Goal: Task Accomplishment & Management: Complete application form

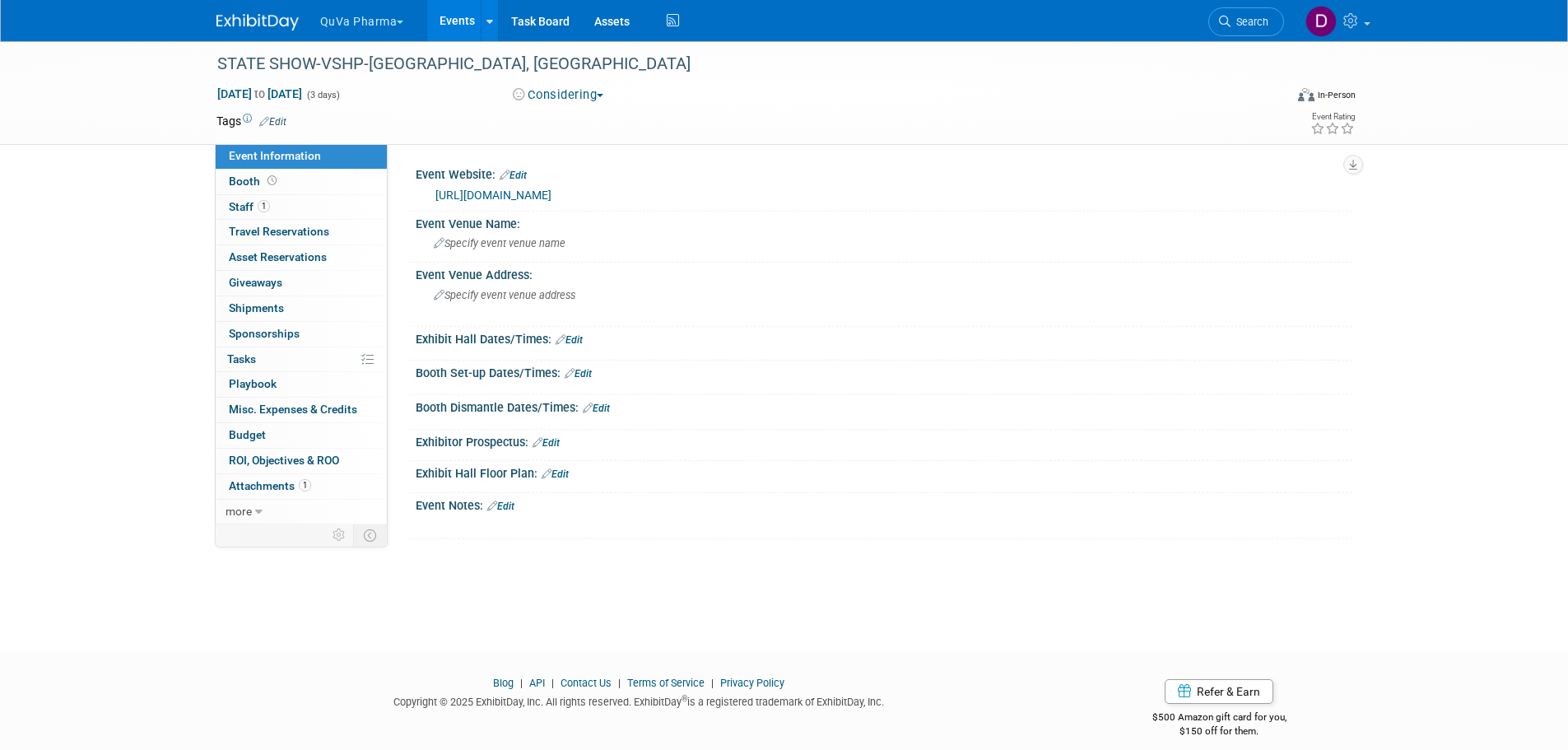
click at [375, 24] on button "QuVa Pharma" at bounding box center [372, 18] width 107 height 36
click at [368, 93] on link "QuVa Pharma" at bounding box center [379, 98] width 118 height 23
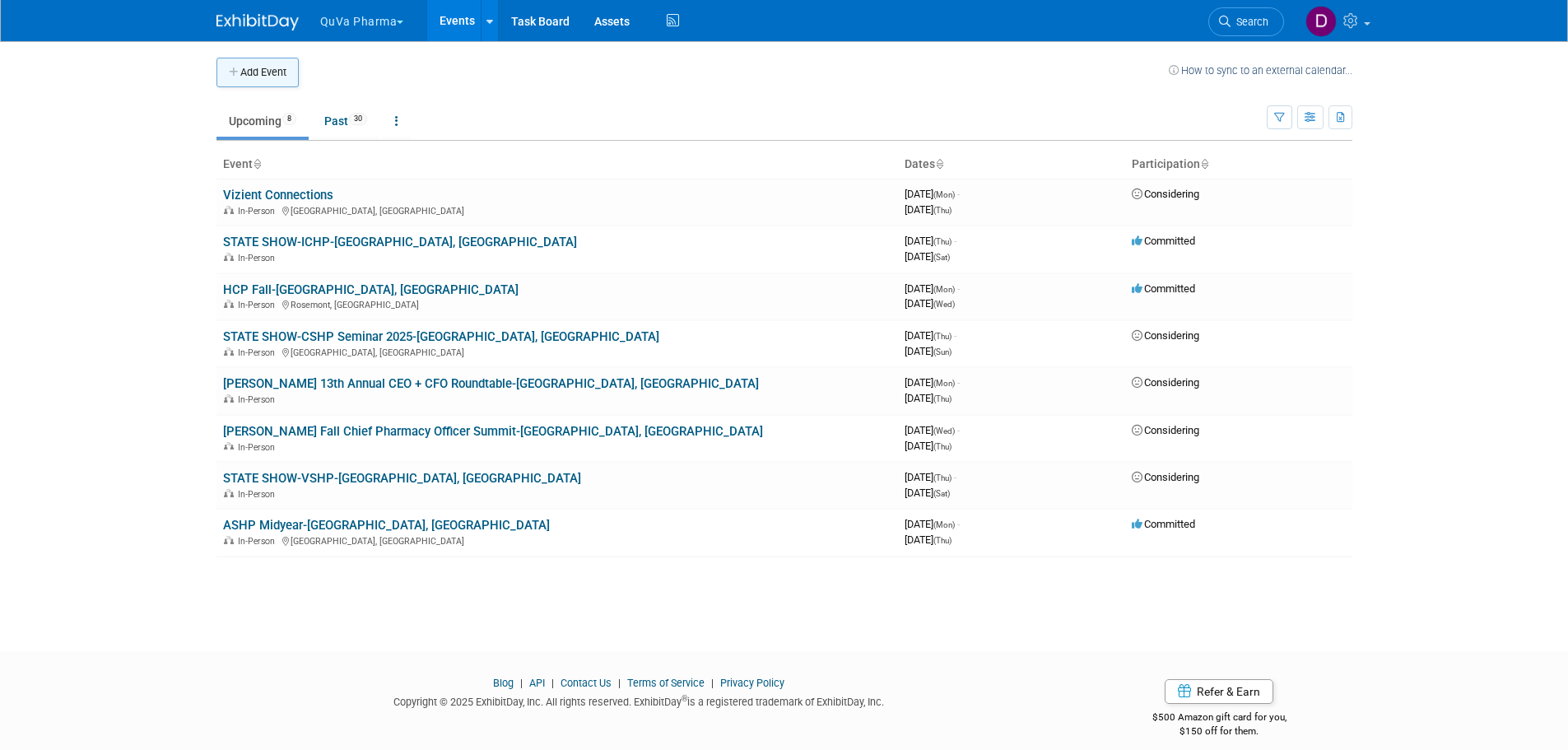
click at [270, 73] on button "Add Event" at bounding box center [257, 73] width 82 height 30
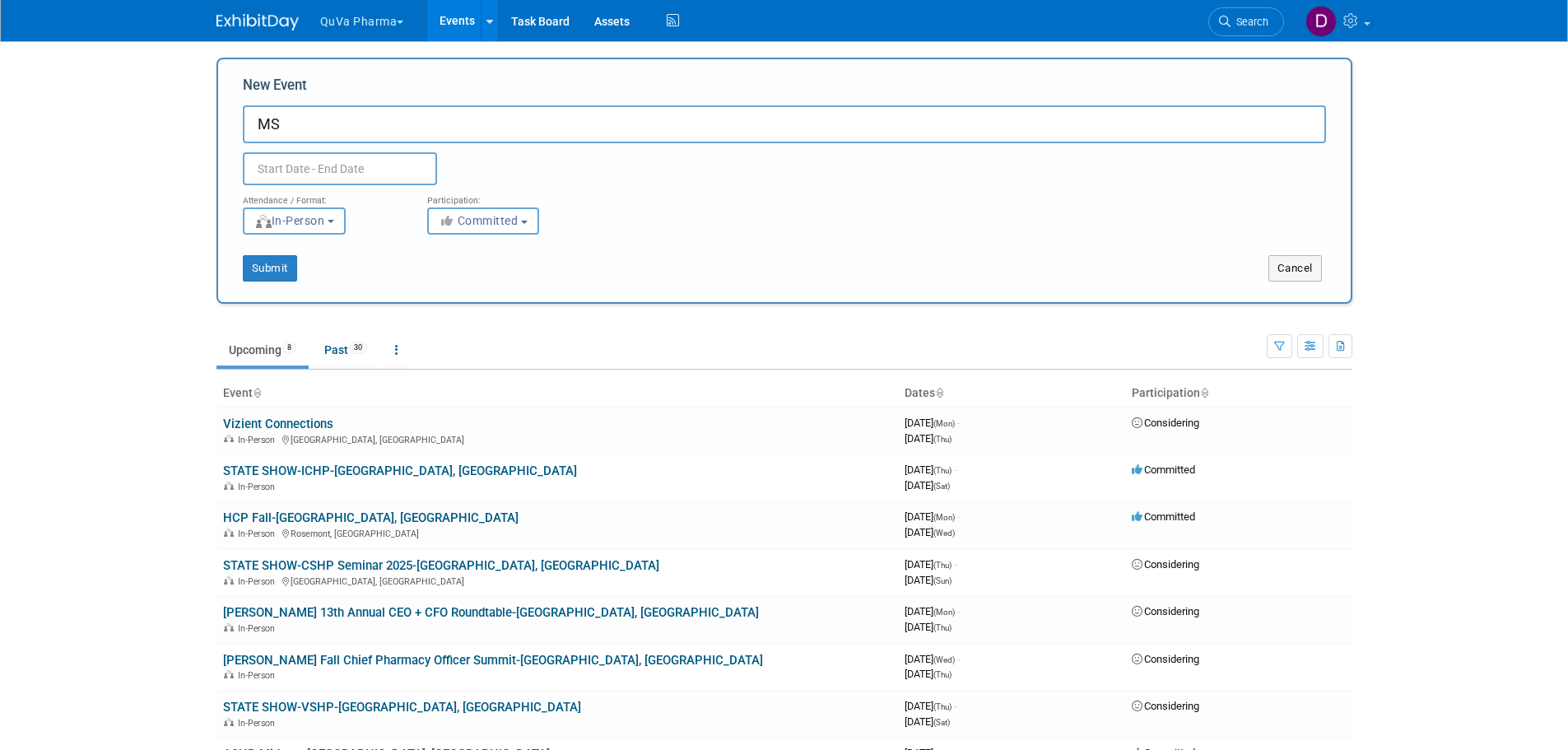
type input "M"
click at [637, 120] on input "STATE SHOW-MSHP Annual Meeting-[GEOGRAPHIC_DATA]" at bounding box center [784, 124] width 1083 height 37
type input "STATE SHOW-MSHP Annual Meeting-[GEOGRAPHIC_DATA]"
click at [361, 161] on input "text" at bounding box center [340, 168] width 194 height 33
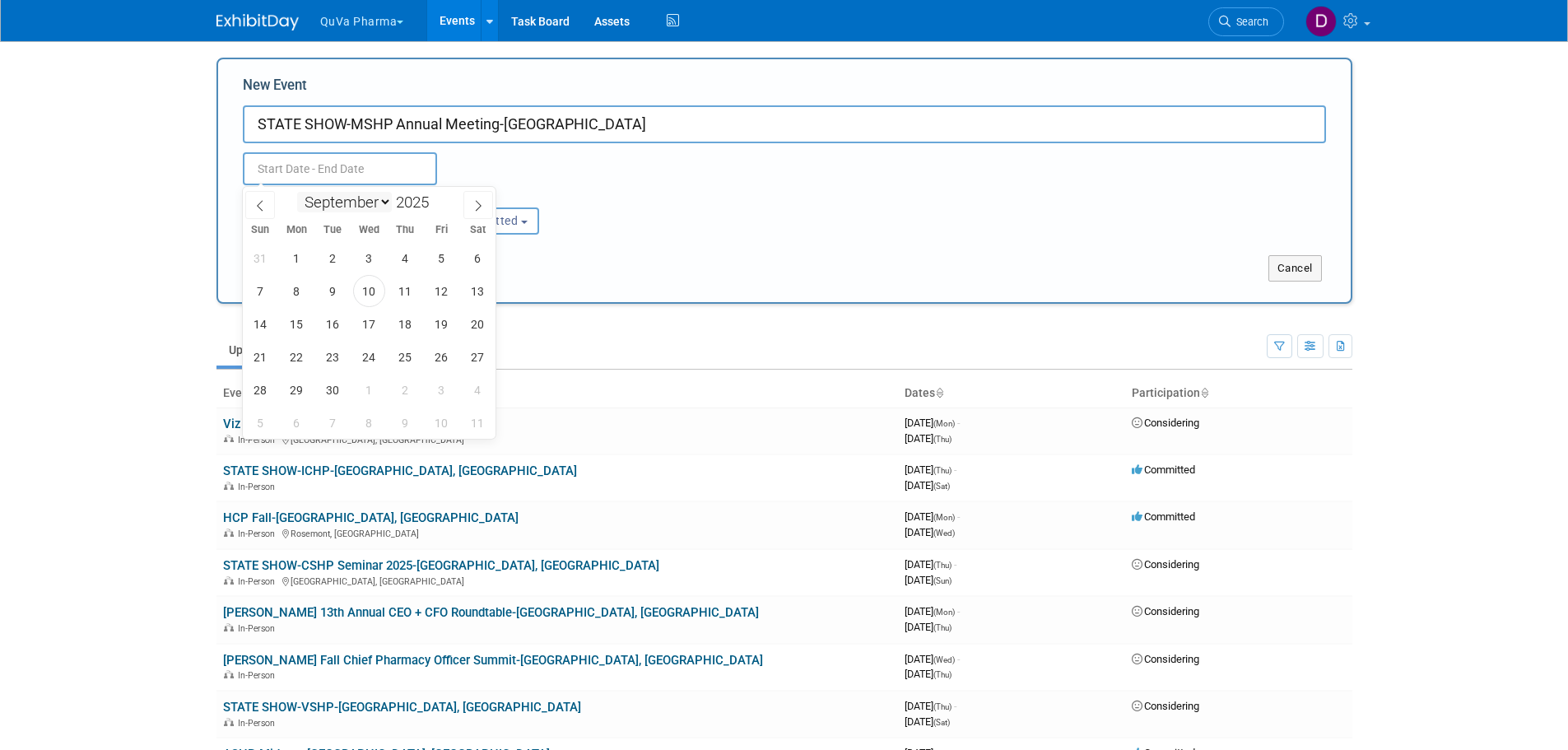
click at [370, 202] on select "January February March April May June July August September October November De…" at bounding box center [344, 202] width 94 height 21
select select "9"
click at [297, 192] on select "January February March April May June July August September October November De…" at bounding box center [344, 202] width 94 height 21
click at [445, 356] on span "24" at bounding box center [441, 356] width 32 height 32
type input "Oct 24, 2025 to Oct 24, 2025"
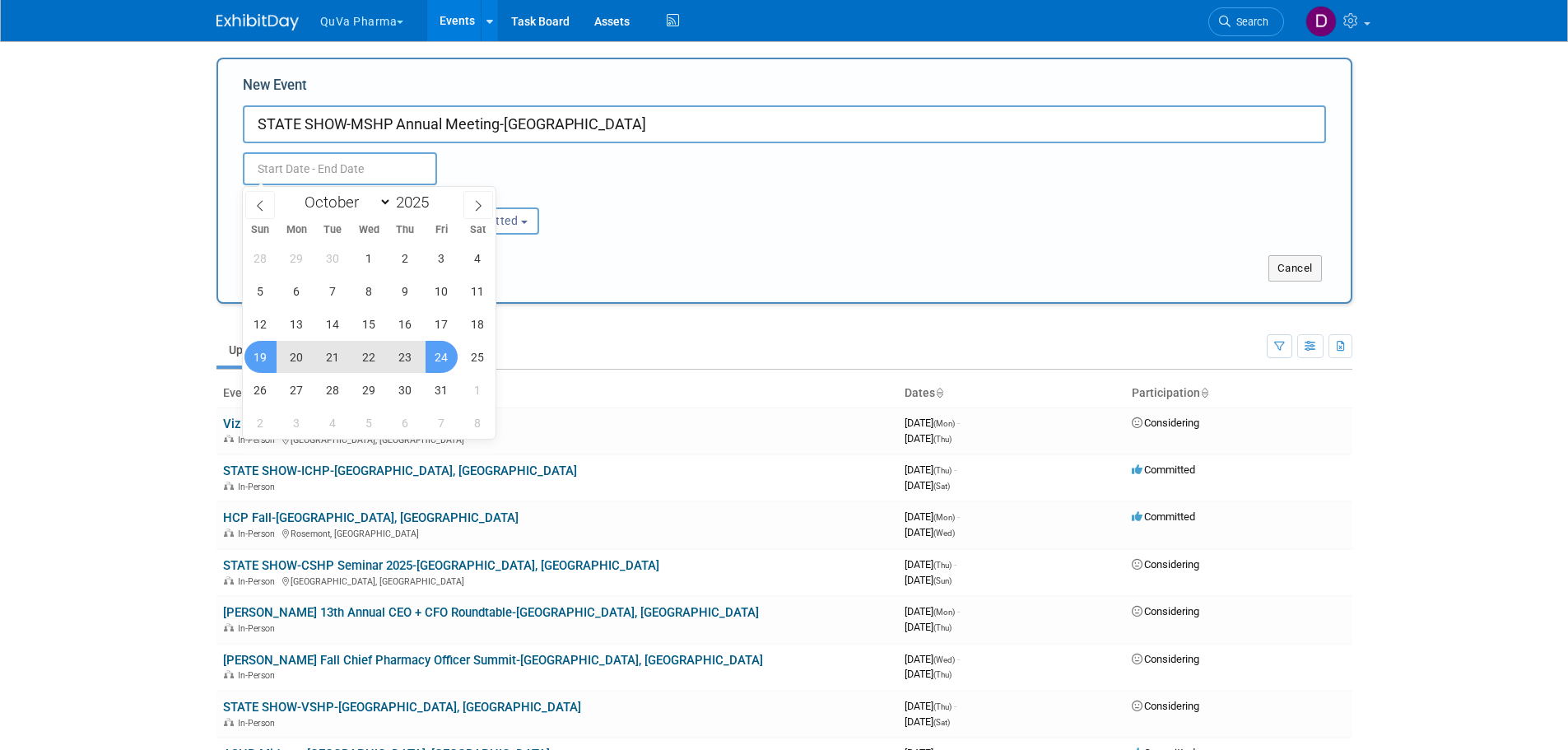
type input "Oct 24, 2025 to Oct 24, 2025"
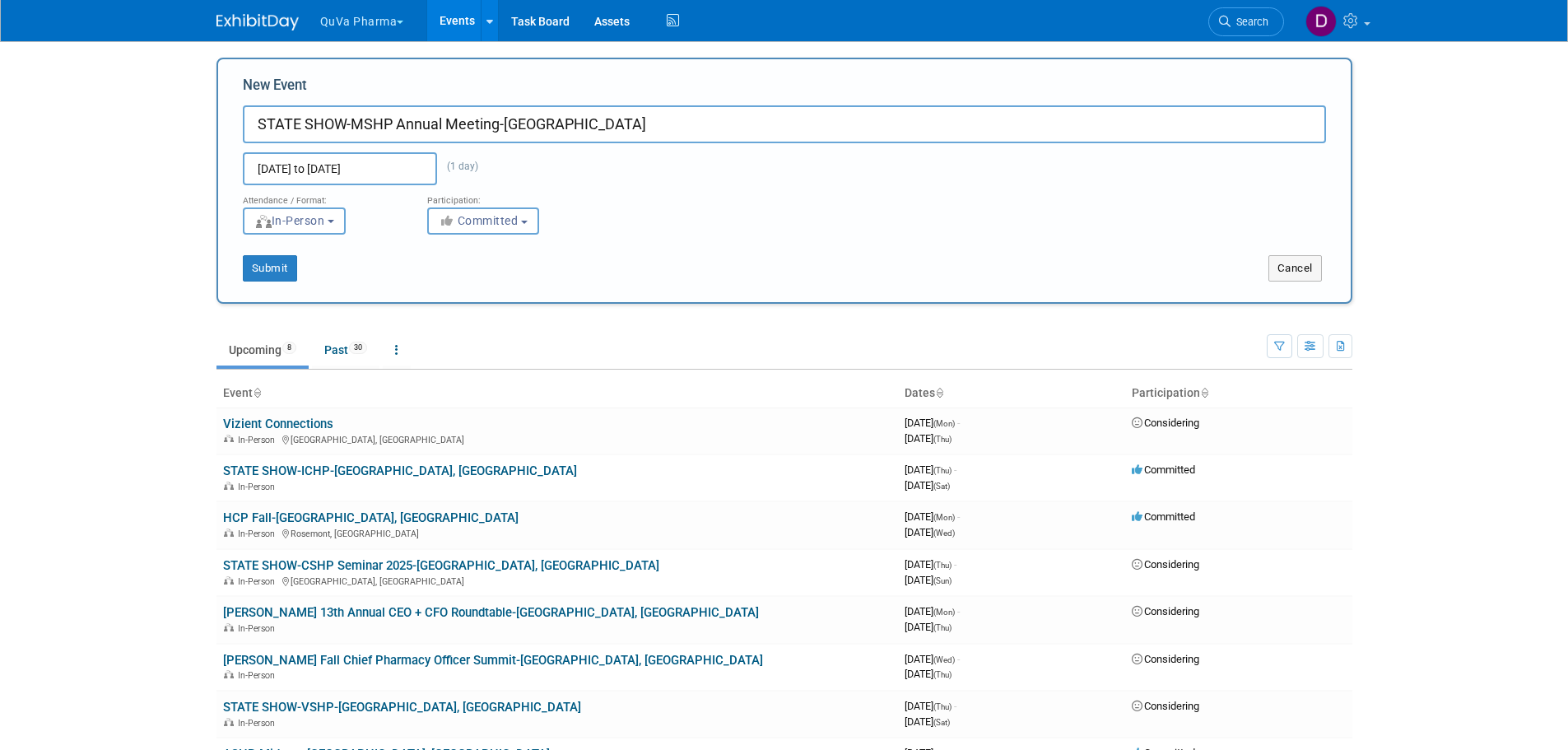
click at [170, 296] on body "QuVa Pharma Choose Workspace: QuVa Pharma QuVa Pharma Events Add Event Bulk Upl…" at bounding box center [784, 375] width 1568 height 750
click at [256, 267] on button "Submit" at bounding box center [270, 268] width 54 height 26
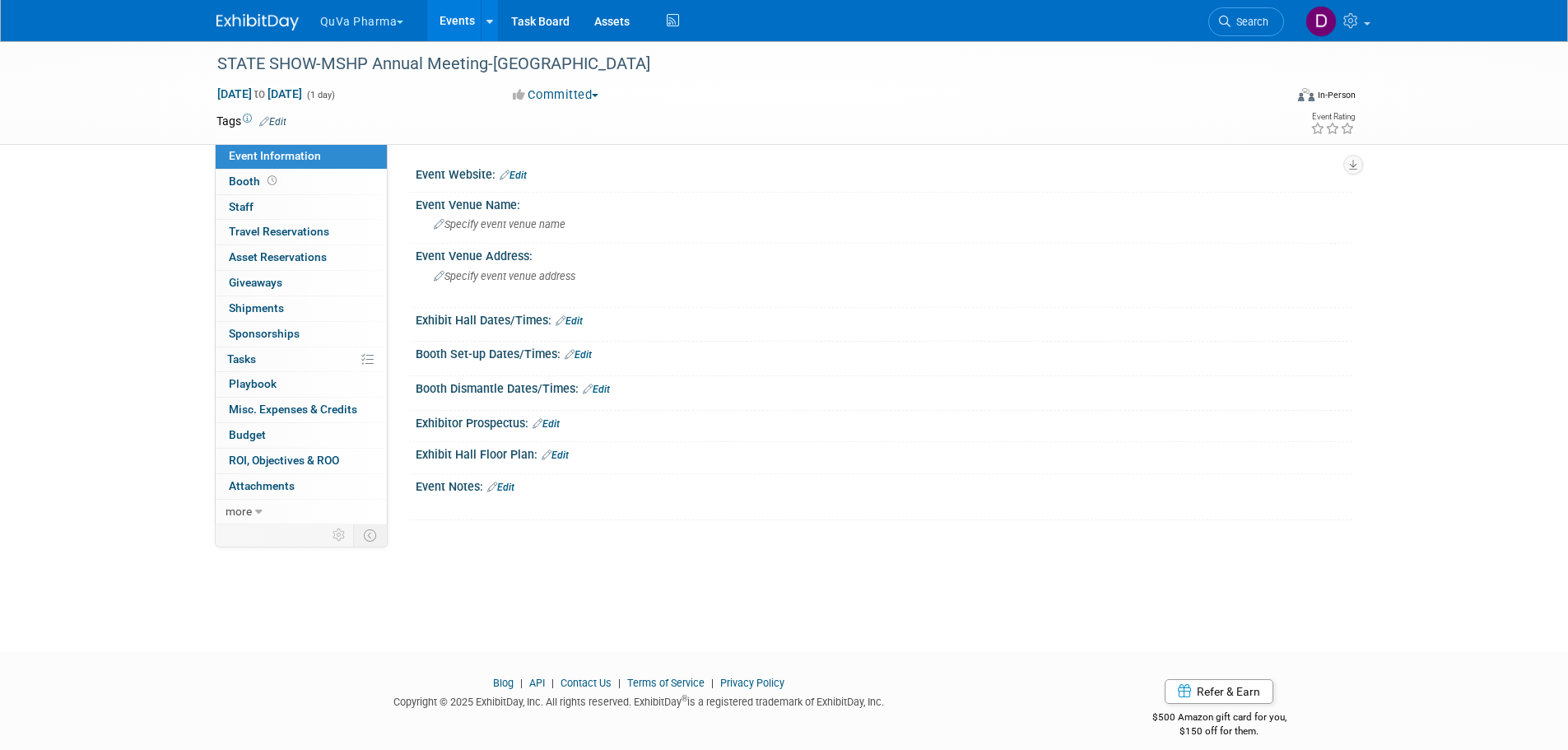
click at [353, 17] on button "QuVa Pharma" at bounding box center [372, 18] width 107 height 36
click at [367, 100] on link "QuVa Pharma" at bounding box center [379, 98] width 118 height 23
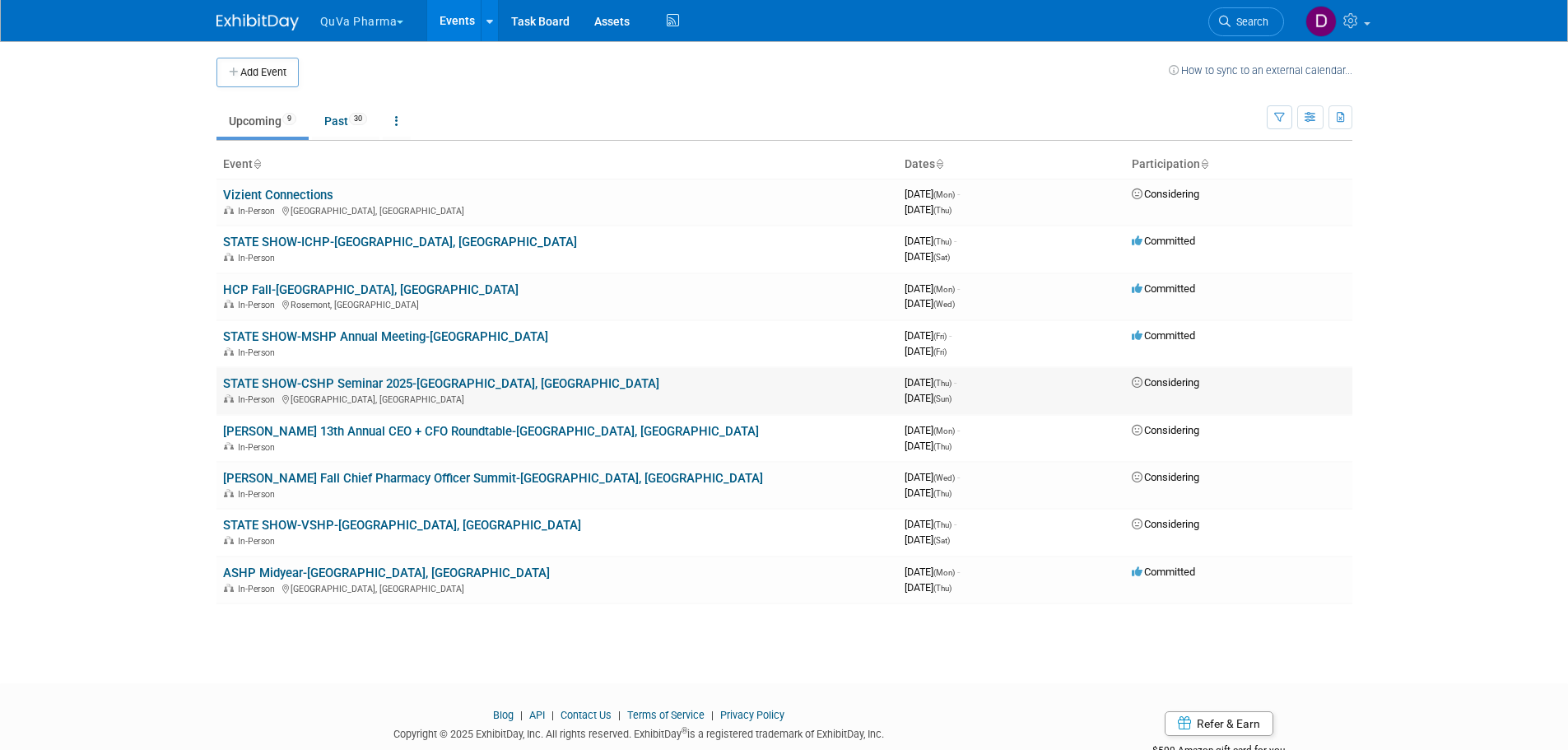
click at [1144, 385] on span "Considering" at bounding box center [1165, 382] width 67 height 12
click at [293, 382] on link "STATE SHOW-CSHP Seminar 2025-[GEOGRAPHIC_DATA], [GEOGRAPHIC_DATA]" at bounding box center [441, 383] width 437 height 15
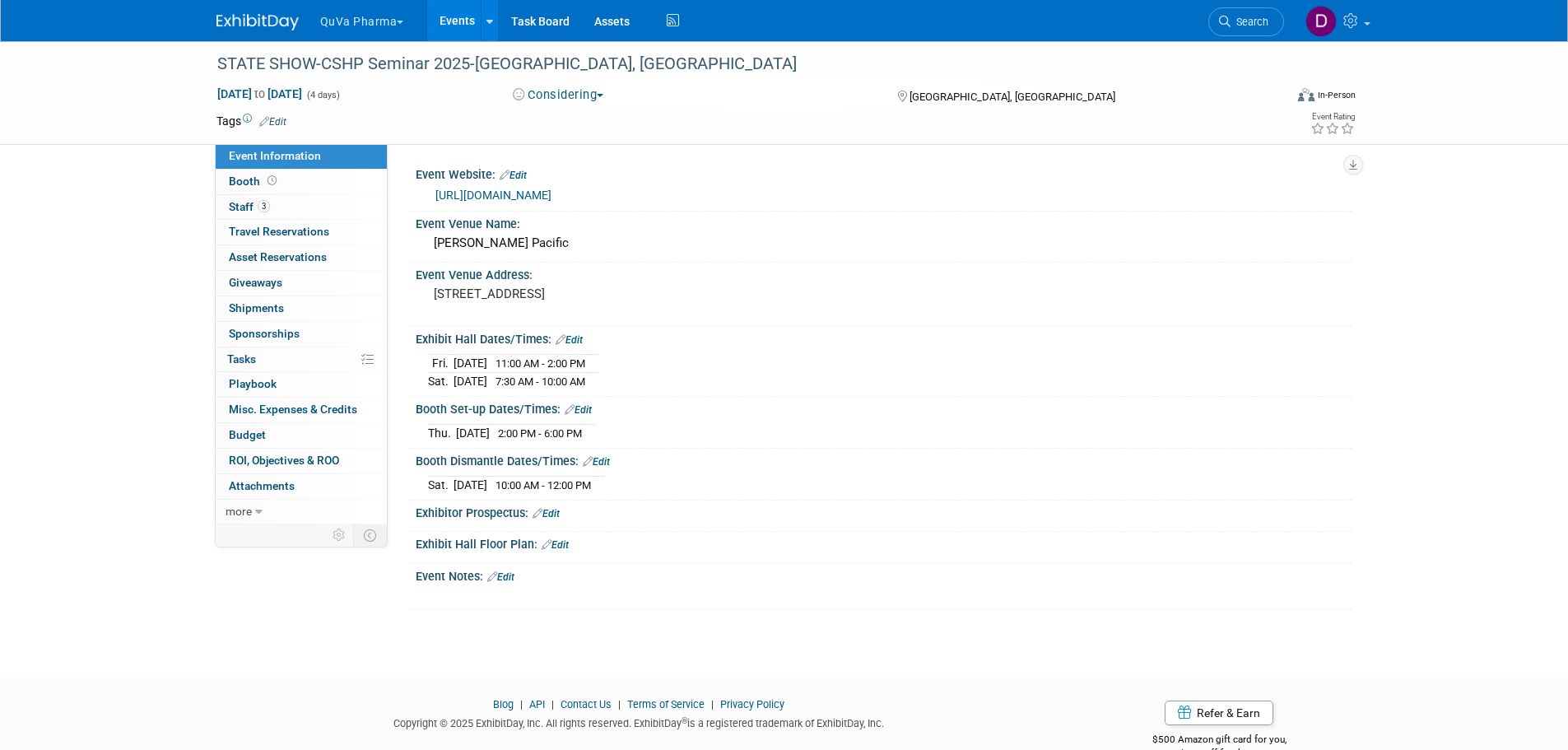
click at [602, 97] on button "Considering" at bounding box center [558, 94] width 103 height 17
click at [575, 120] on link "Committed" at bounding box center [572, 122] width 130 height 23
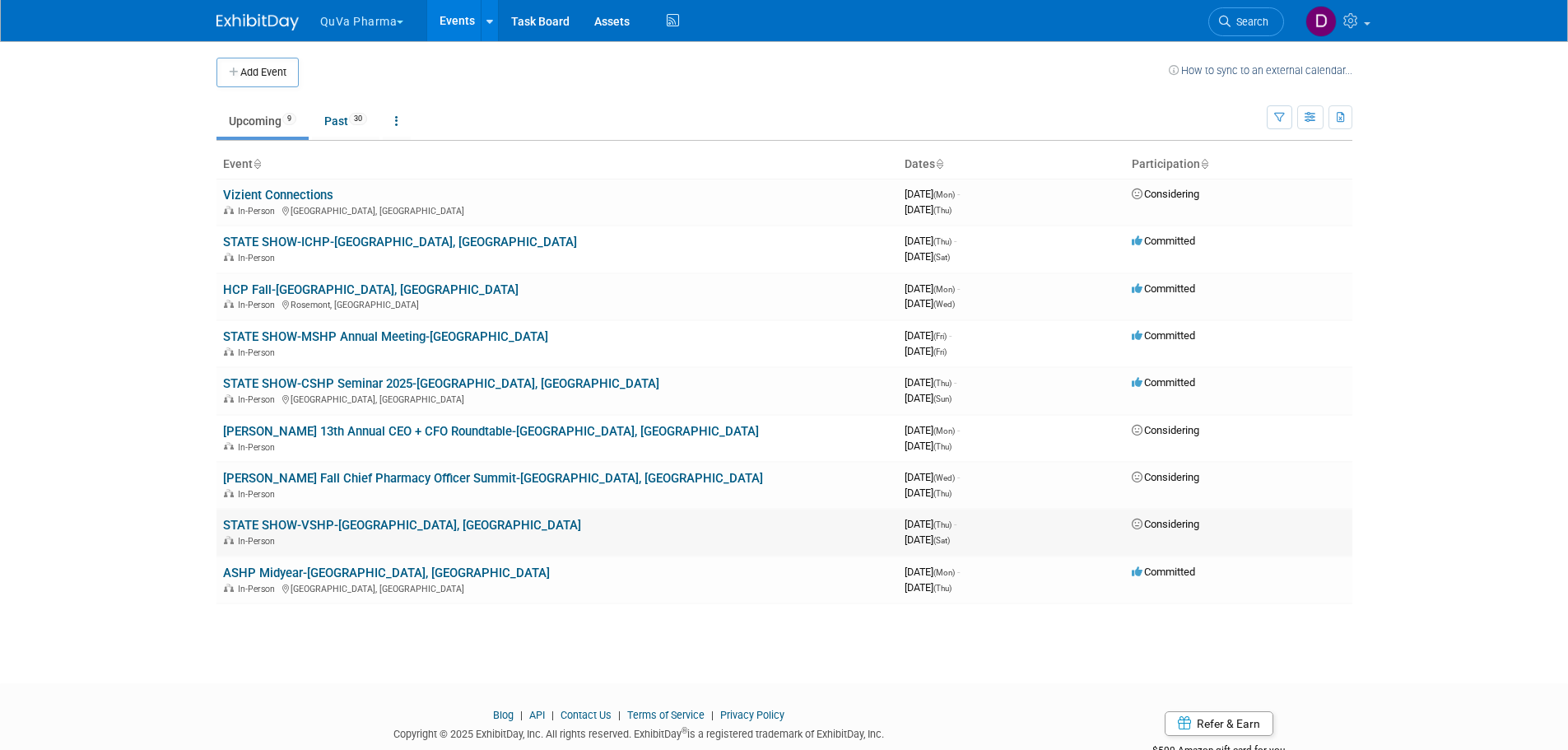
click at [313, 521] on link "STATE SHOW-VSHP-[GEOGRAPHIC_DATA], [GEOGRAPHIC_DATA]" at bounding box center [402, 526] width 358 height 15
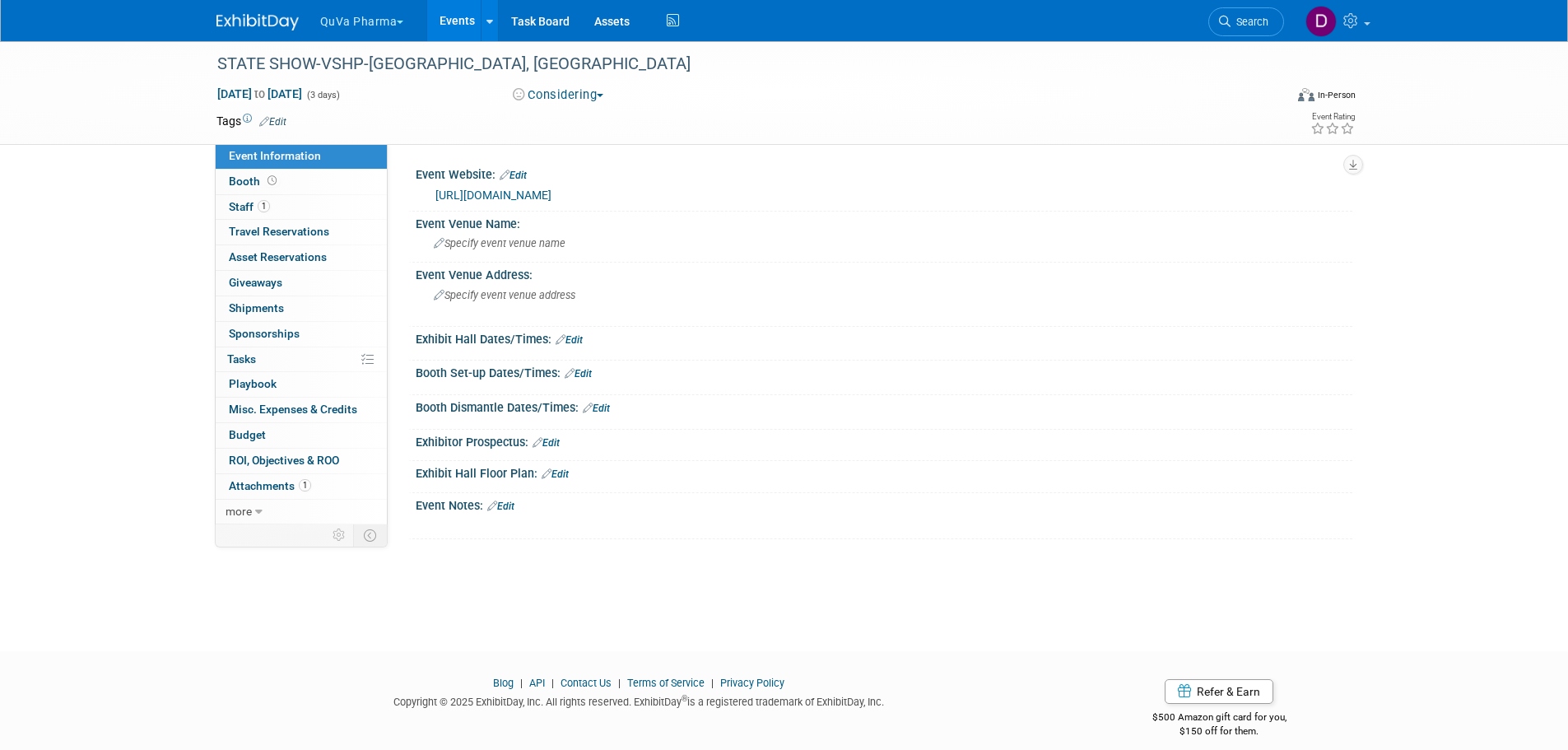
click at [558, 97] on button "Considering" at bounding box center [558, 94] width 103 height 17
click at [569, 120] on link "Committed" at bounding box center [572, 122] width 130 height 23
click at [852, 115] on td at bounding box center [724, 122] width 876 height 17
click at [328, 14] on button "QuVa Pharma" at bounding box center [372, 18] width 107 height 36
click at [361, 95] on link "QuVa Pharma" at bounding box center [379, 98] width 118 height 23
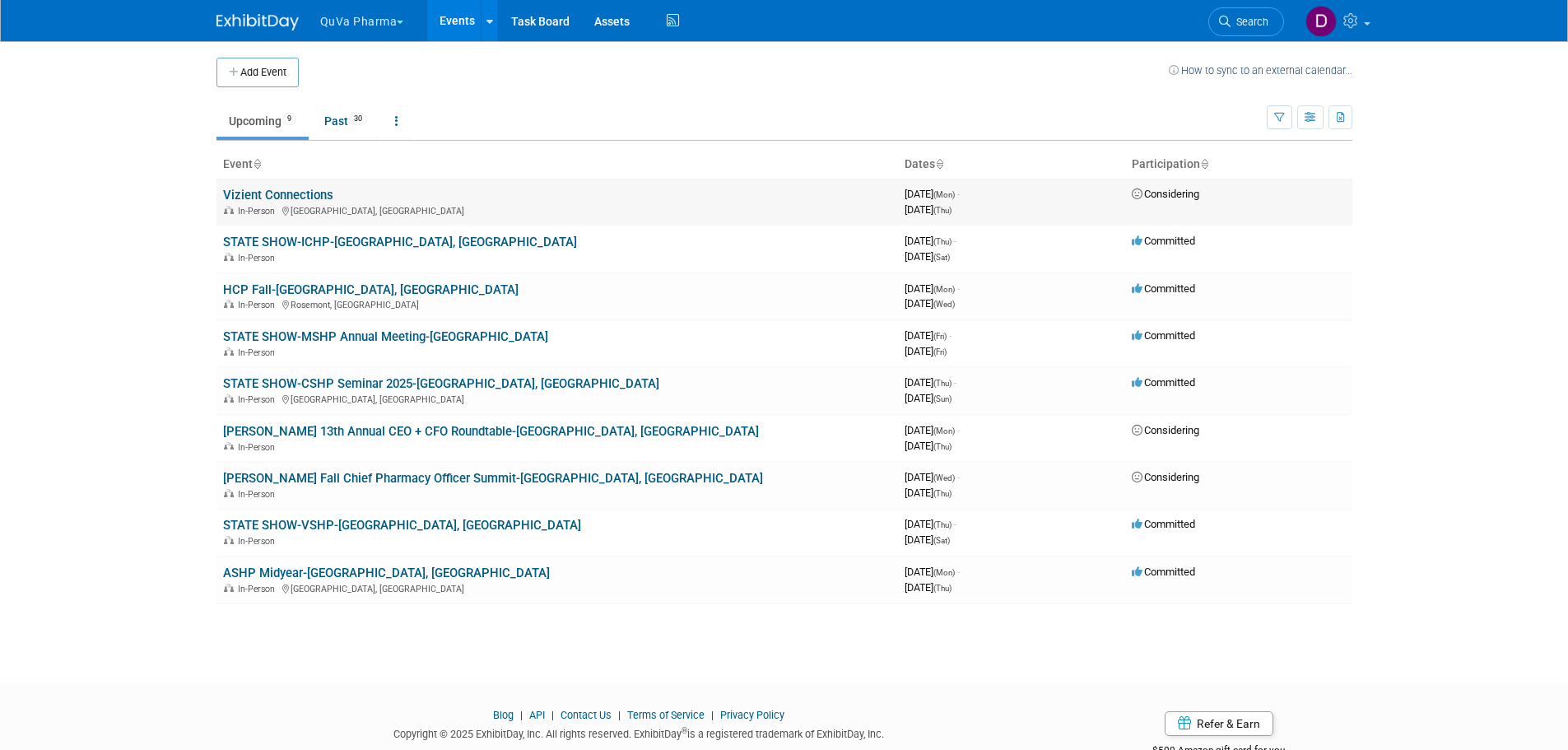
click at [285, 191] on link "Vizient Connections" at bounding box center [279, 195] width 110 height 15
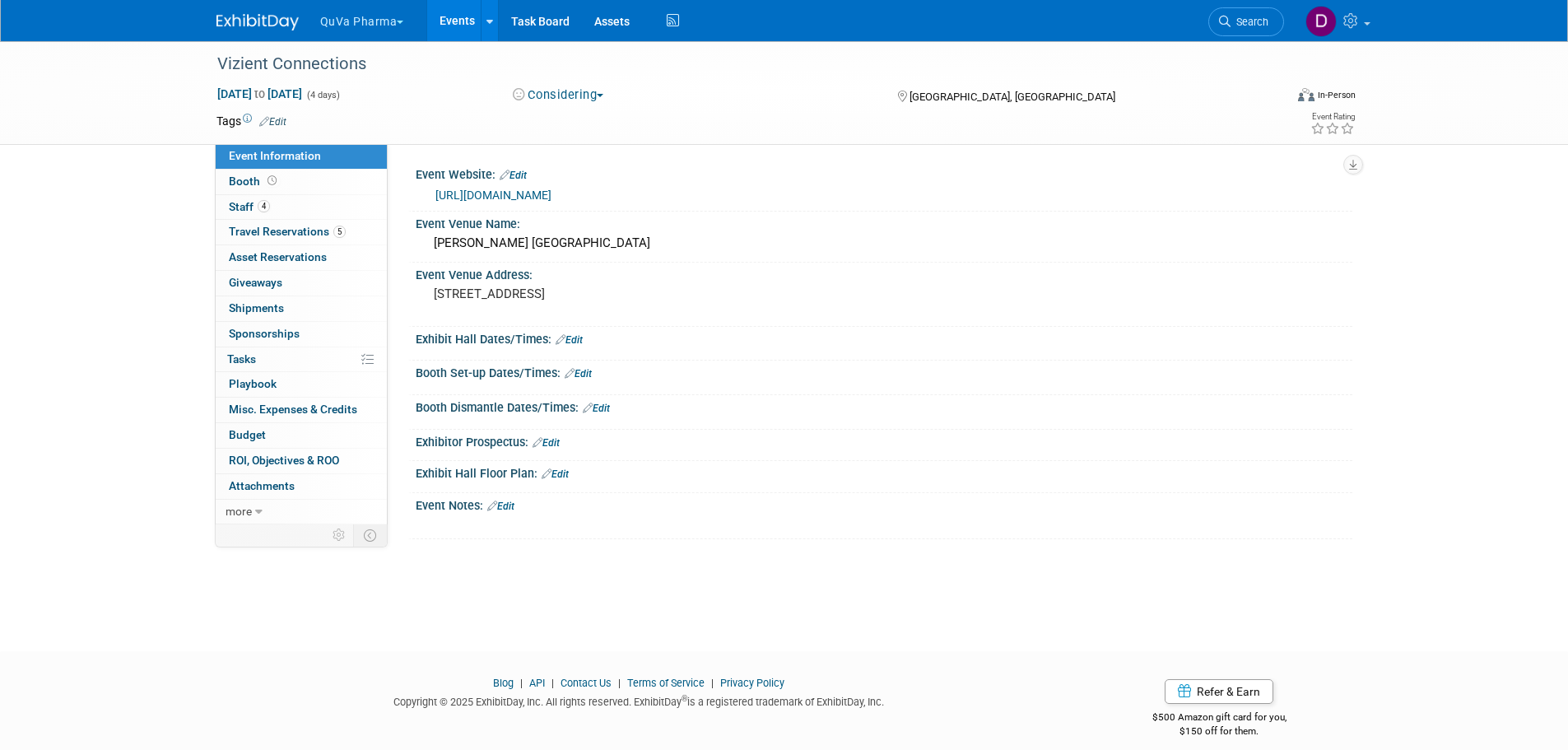
click at [579, 102] on button "Considering" at bounding box center [558, 94] width 103 height 17
click at [570, 123] on link "Committed" at bounding box center [572, 122] width 130 height 23
click at [365, 20] on button "QuVa Pharma" at bounding box center [372, 18] width 107 height 36
click at [365, 90] on link "QuVa Pharma" at bounding box center [379, 98] width 118 height 23
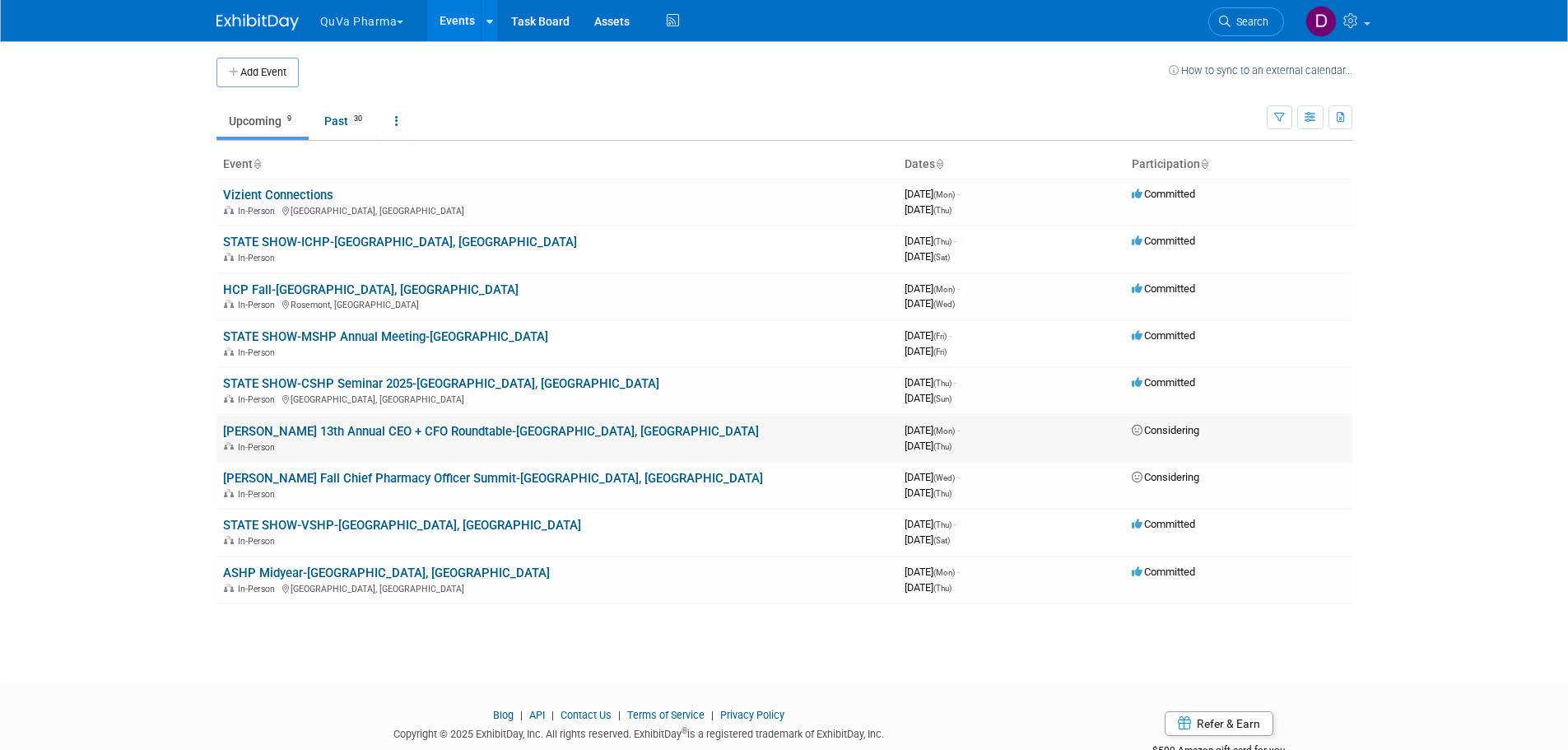
click at [279, 435] on link "[PERSON_NAME] 13th Annual CEO + CFO Roundtable-[GEOGRAPHIC_DATA], [GEOGRAPHIC_D…" at bounding box center [491, 431] width 536 height 15
